Goal: Use online tool/utility: Utilize a website feature to perform a specific function

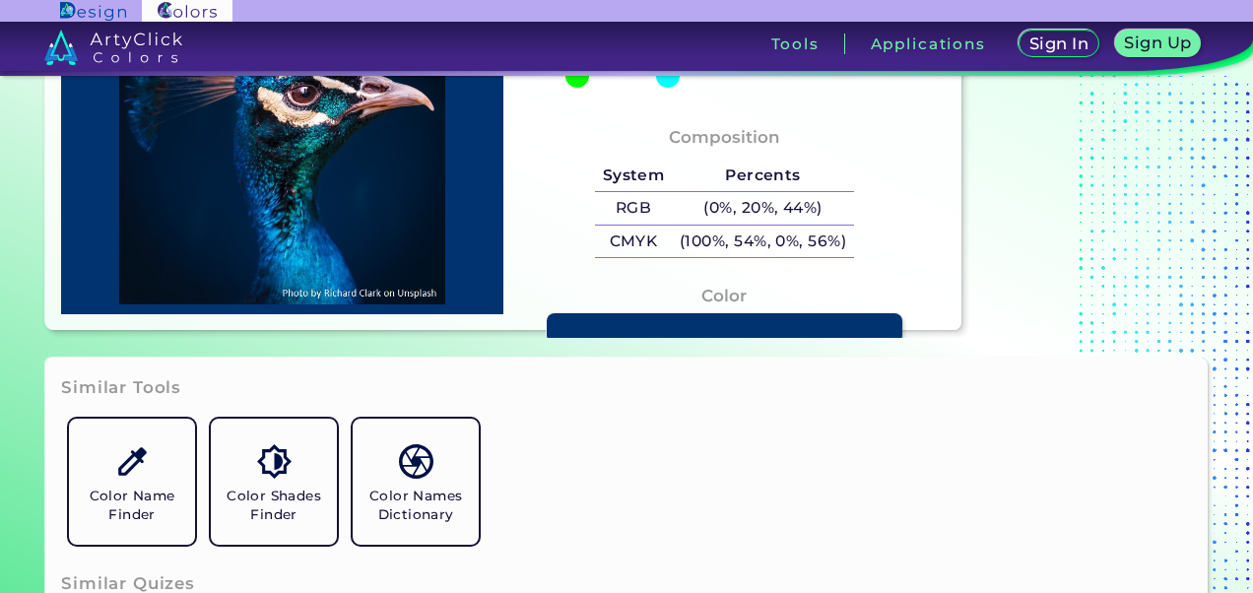
scroll to position [295, 0]
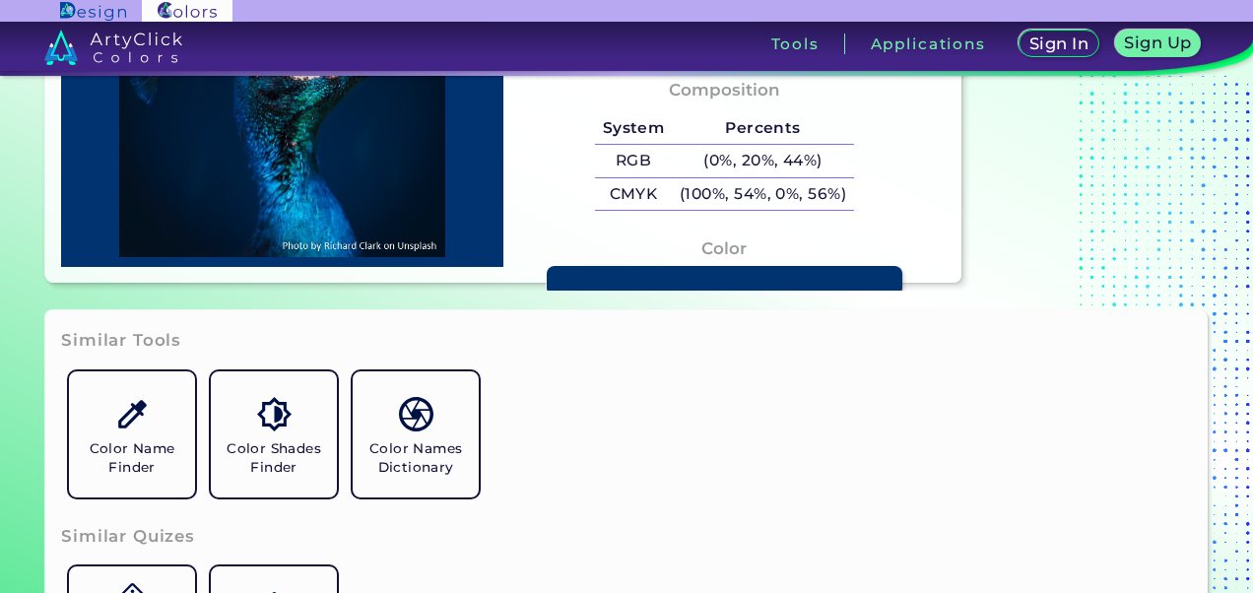
click at [658, 292] on section "Color Hue Finder Color Hue Finder #00bfff Acadia ◉ Acid Green ◉ Aero Blue ◉ Ala…" at bounding box center [626, 41] width 1253 height 522
click at [662, 280] on link at bounding box center [724, 281] width 359 height 30
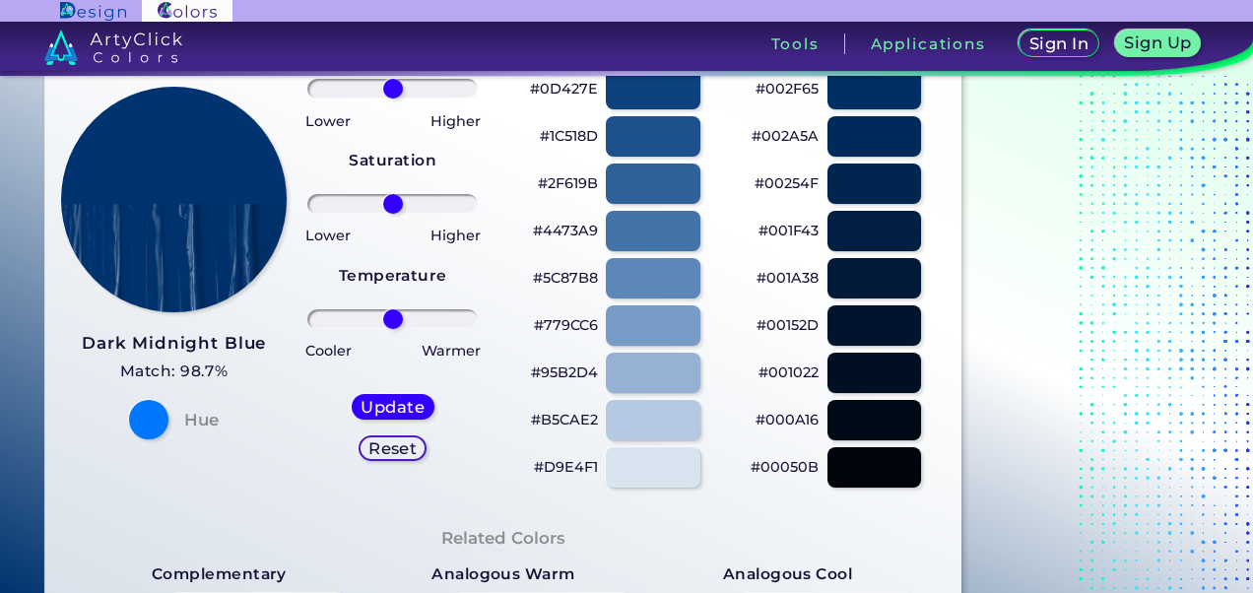
scroll to position [197, 0]
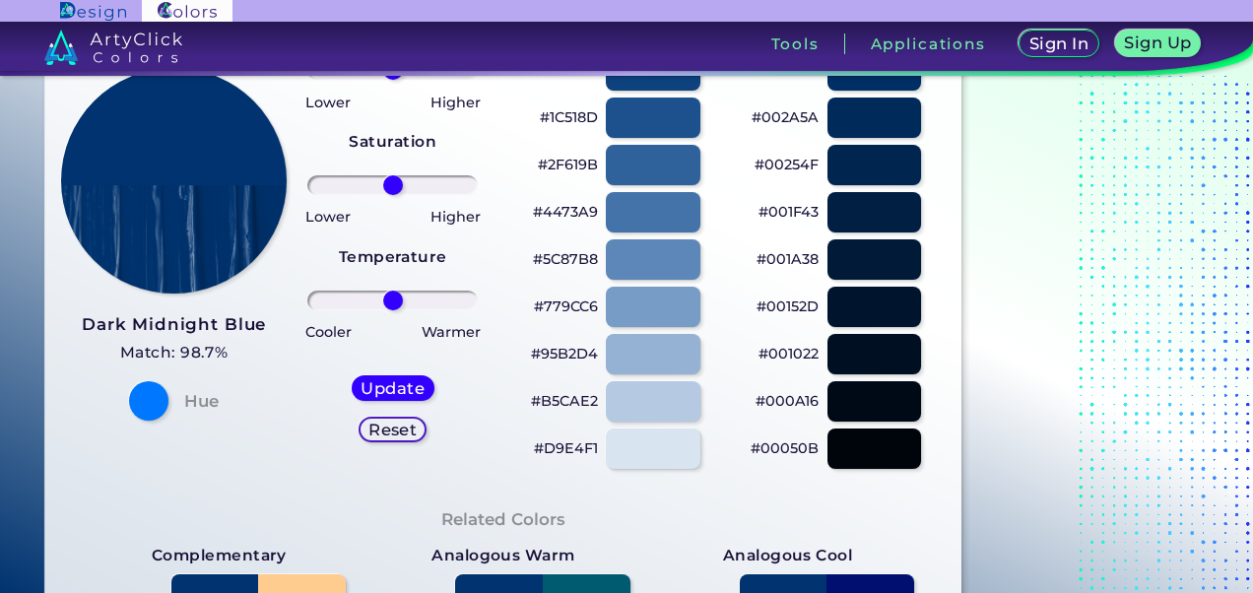
click at [124, 412] on div "Hue" at bounding box center [174, 400] width 106 height 39
click at [146, 397] on div at bounding box center [148, 400] width 39 height 39
click at [166, 201] on img at bounding box center [174, 181] width 228 height 228
click at [386, 383] on h5 "Update" at bounding box center [392, 388] width 61 height 16
type input "#003470"
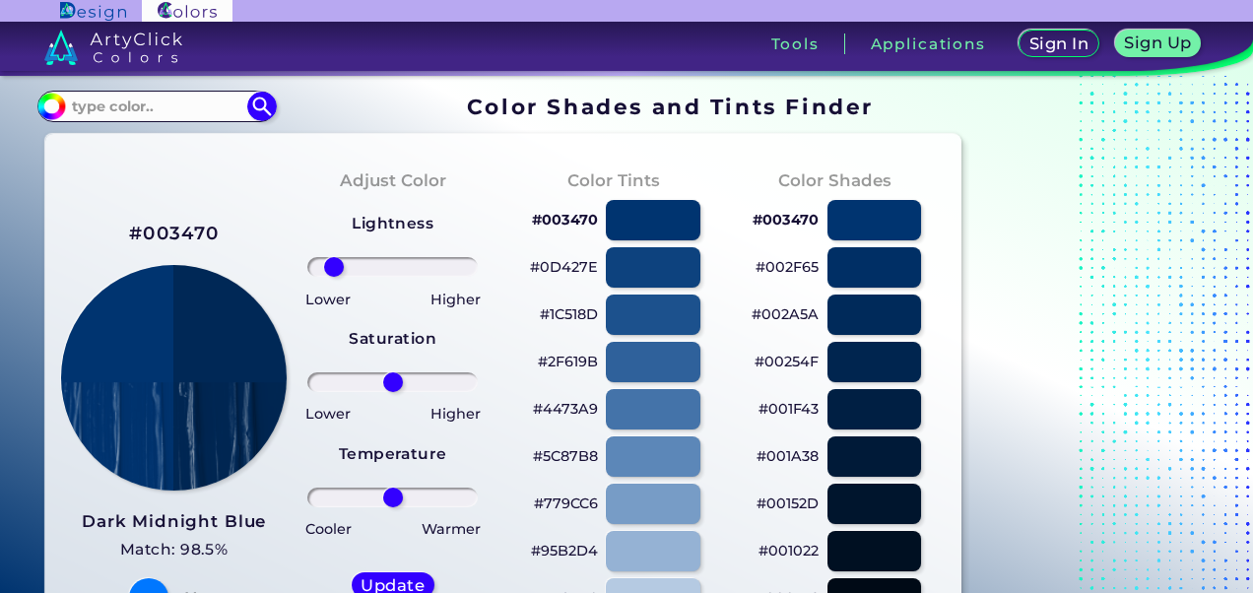
drag, startPoint x: 395, startPoint y: 260, endPoint x: 333, endPoint y: 274, distance: 63.6
type input "-78"
click at [333, 274] on input "range" at bounding box center [392, 267] width 170 height 20
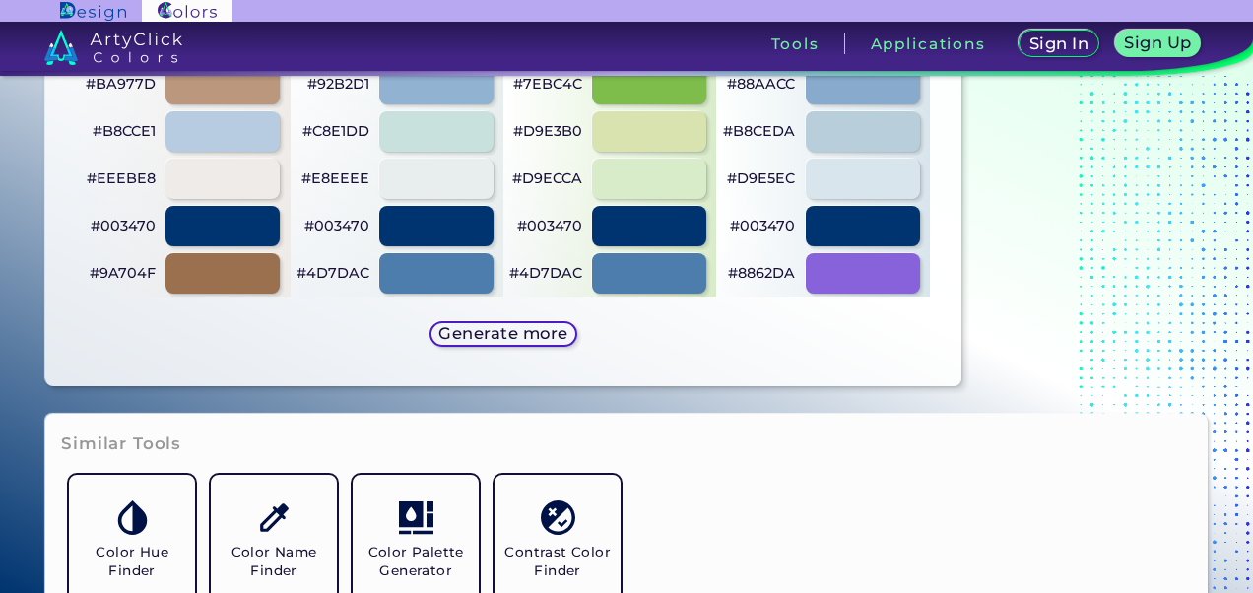
scroll to position [1280, 0]
